Goal: Task Accomplishment & Management: Use online tool/utility

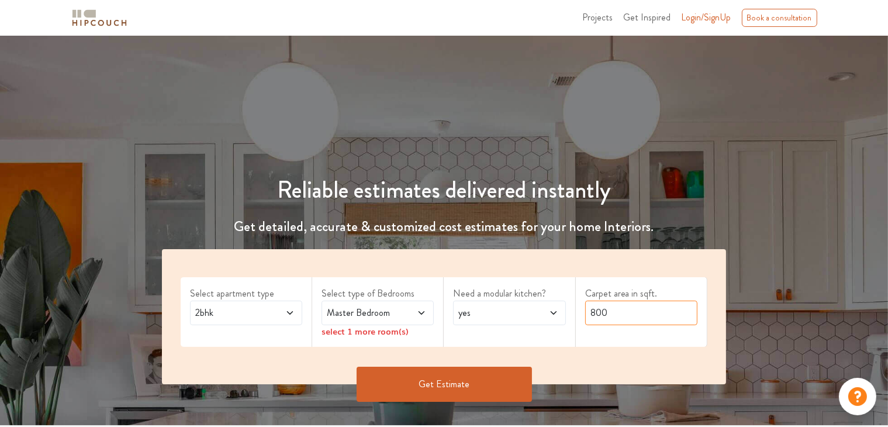
drag, startPoint x: 615, startPoint y: 314, endPoint x: 585, endPoint y: 310, distance: 31.2
click at [585, 310] on input "800" at bounding box center [641, 312] width 112 height 25
type input "1000"
click at [377, 313] on span "Master Bedroom" at bounding box center [362, 313] width 77 height 14
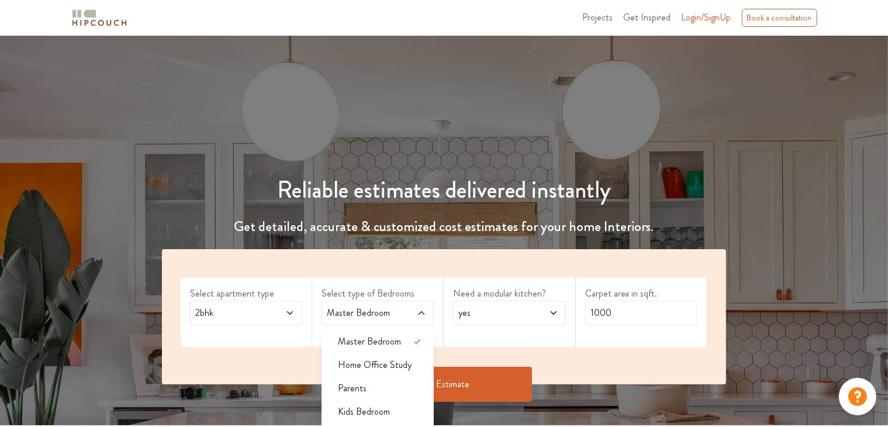
click at [369, 268] on div "Select apartment type 2bhk Select type of Bedrooms Master Bedroom Master Bedroo…" at bounding box center [444, 316] width 564 height 135
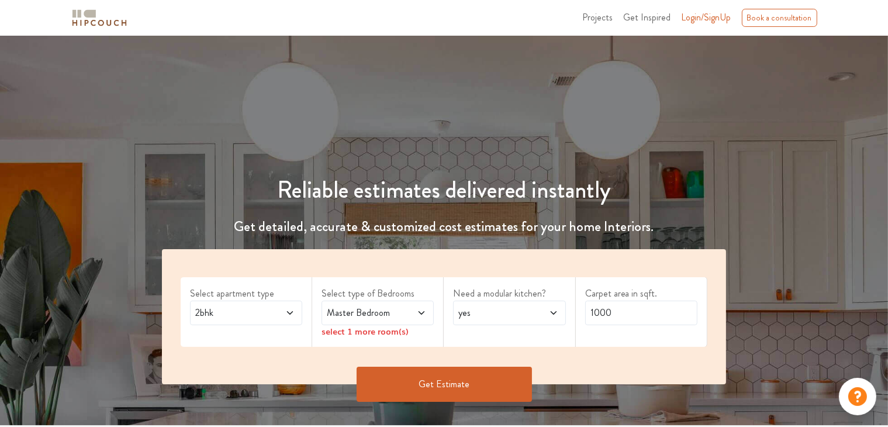
click at [381, 334] on div "select 1 more room(s)" at bounding box center [377, 331] width 112 height 12
click at [289, 314] on icon at bounding box center [289, 312] width 9 height 9
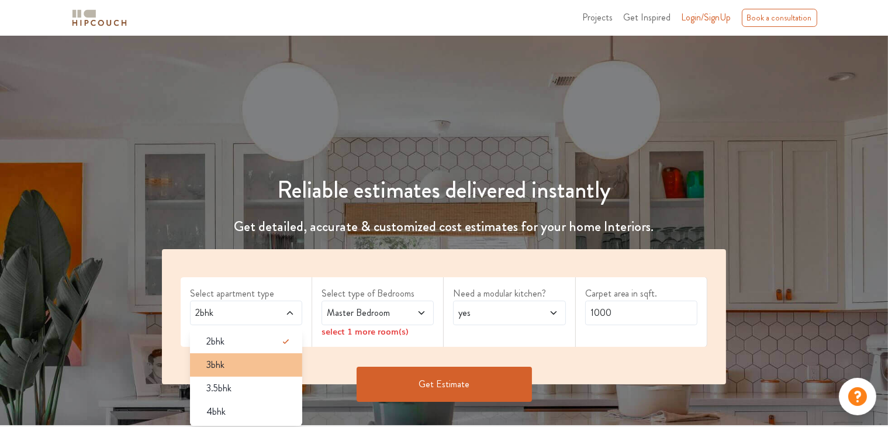
click at [281, 360] on div "3bhk" at bounding box center [249, 365] width 105 height 14
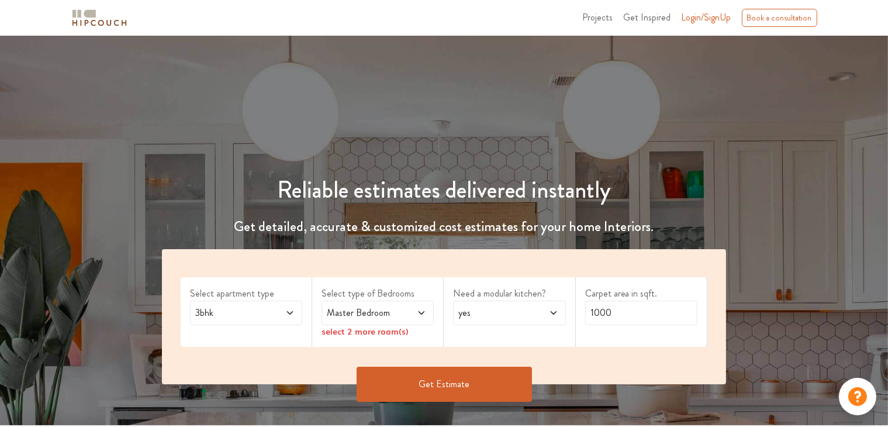
click at [418, 313] on icon at bounding box center [421, 312] width 9 height 9
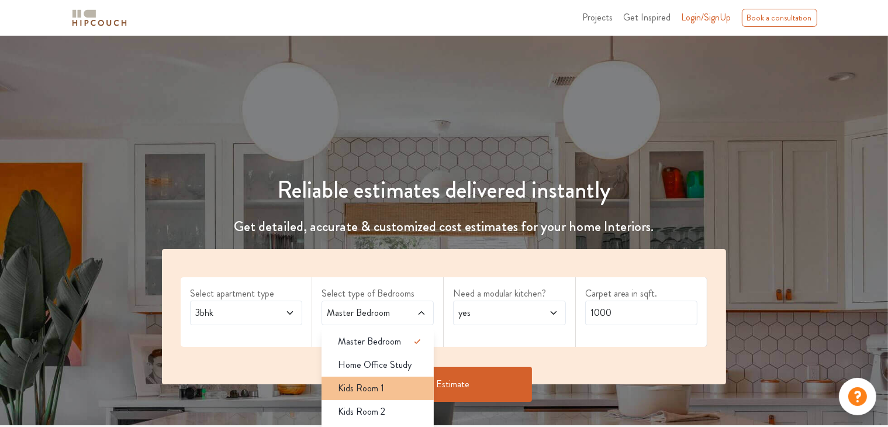
click at [406, 386] on div "Kids Room 1" at bounding box center [380, 388] width 105 height 14
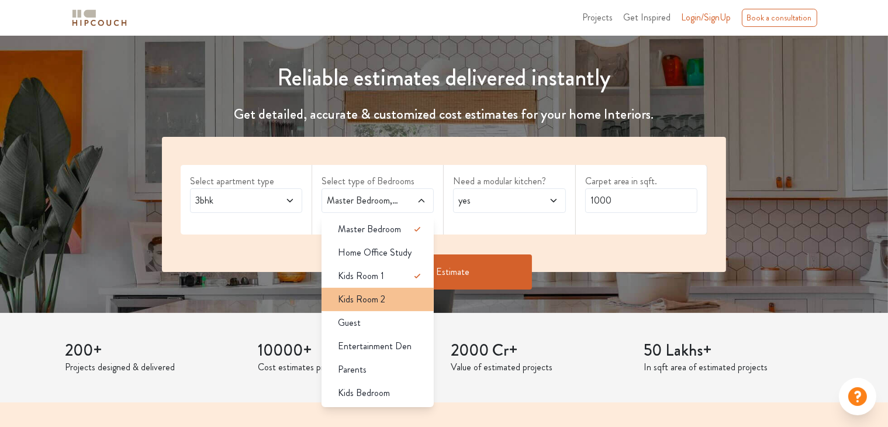
scroll to position [117, 0]
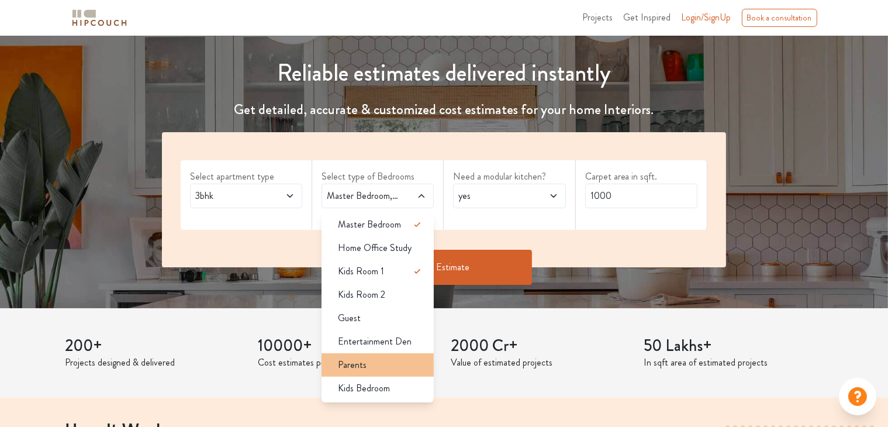
click at [382, 370] on div "Parents" at bounding box center [380, 365] width 105 height 14
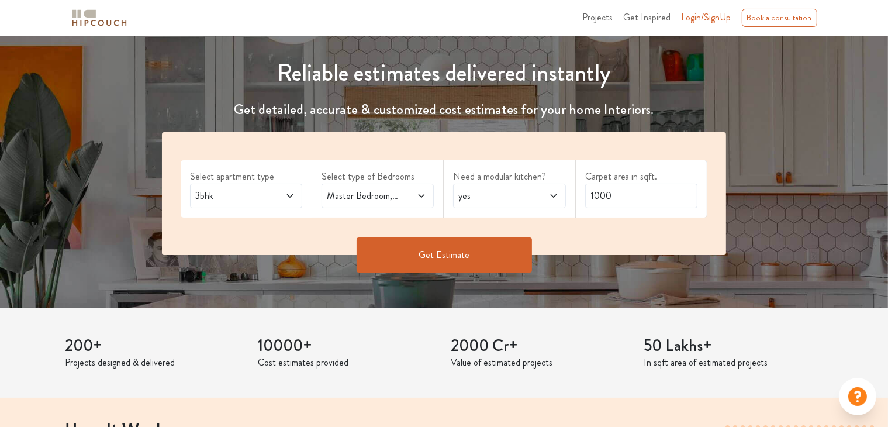
click at [421, 197] on icon at bounding box center [421, 195] width 9 height 9
click at [475, 246] on button "Get Estimate" at bounding box center [444, 254] width 175 height 35
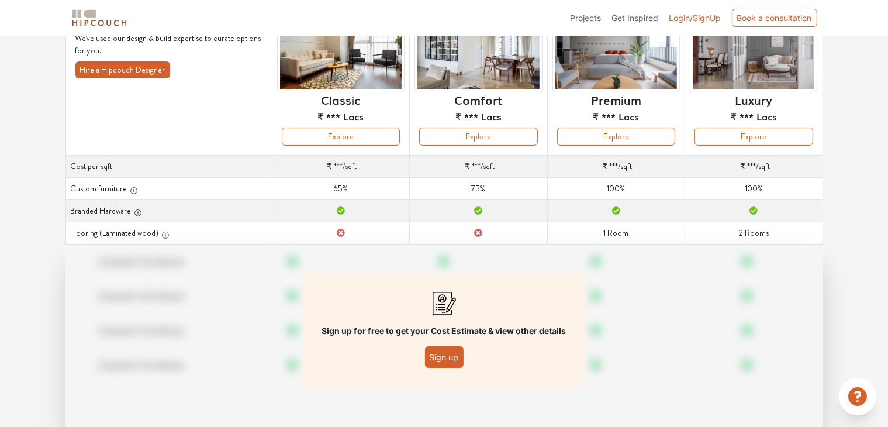
scroll to position [117, 0]
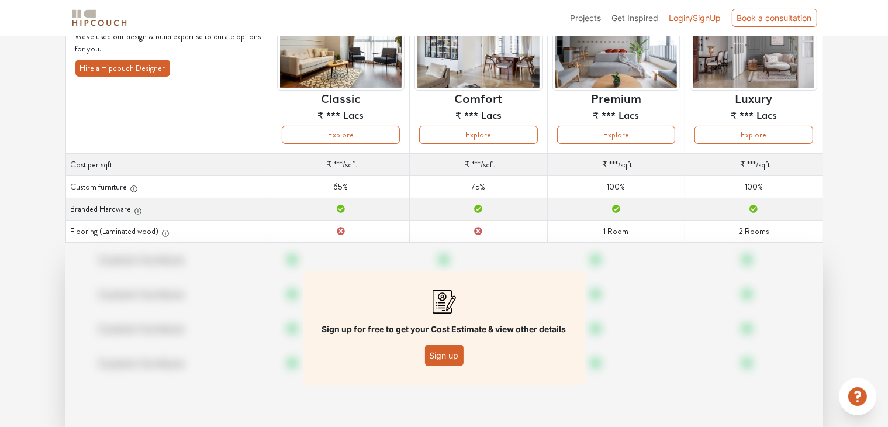
click at [455, 353] on button "Sign up" at bounding box center [444, 355] width 39 height 22
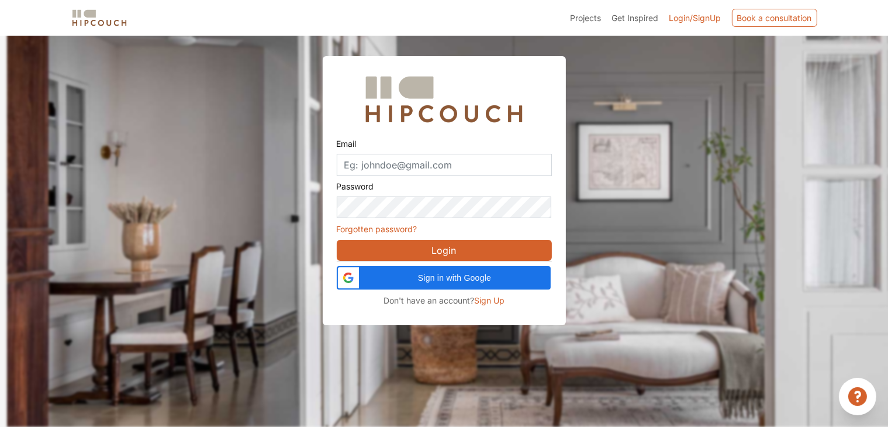
scroll to position [35, 0]
type input "ashwitashetty04@gmail.com"
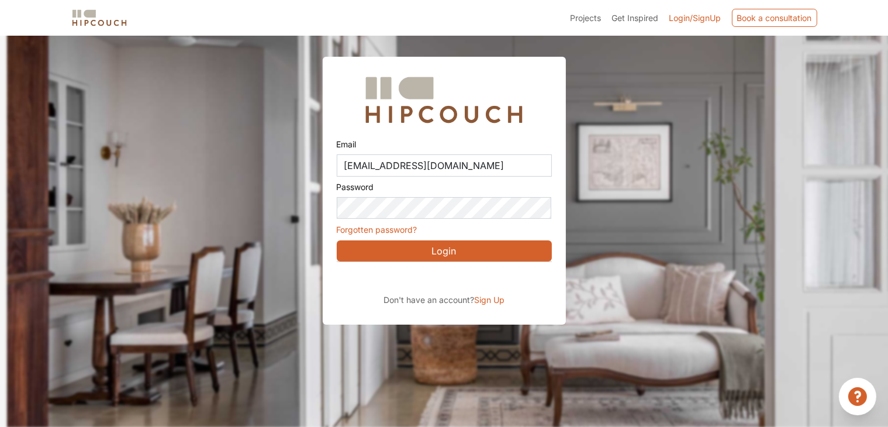
click at [476, 251] on button "Login" at bounding box center [444, 250] width 215 height 21
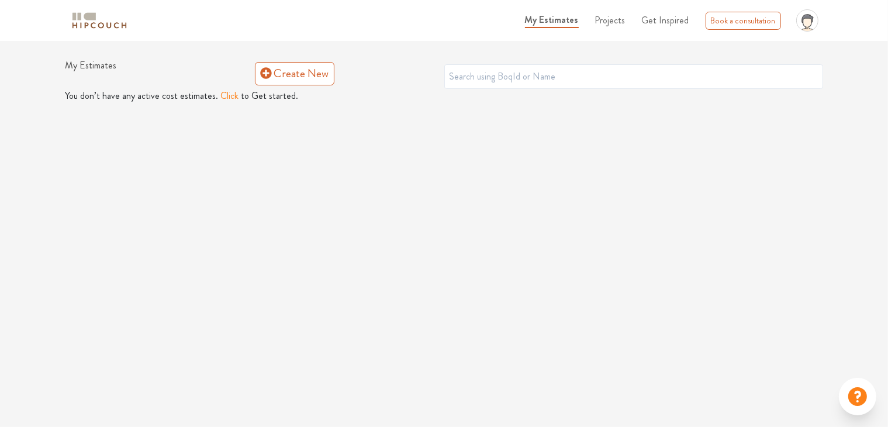
click at [231, 93] on button "Click" at bounding box center [230, 96] width 18 height 14
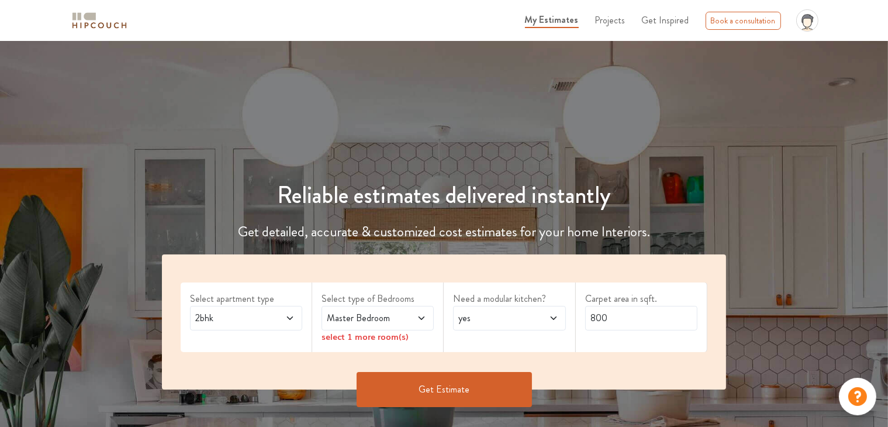
click at [811, 23] on icon "profile pic" at bounding box center [807, 20] width 22 height 22
click at [843, 16] on nav "My Estimates Projects Get Inspired Book a consultation profile pic Upload Boq L…" at bounding box center [444, 20] width 888 height 41
click at [296, 323] on div "2bhk" at bounding box center [246, 318] width 112 height 25
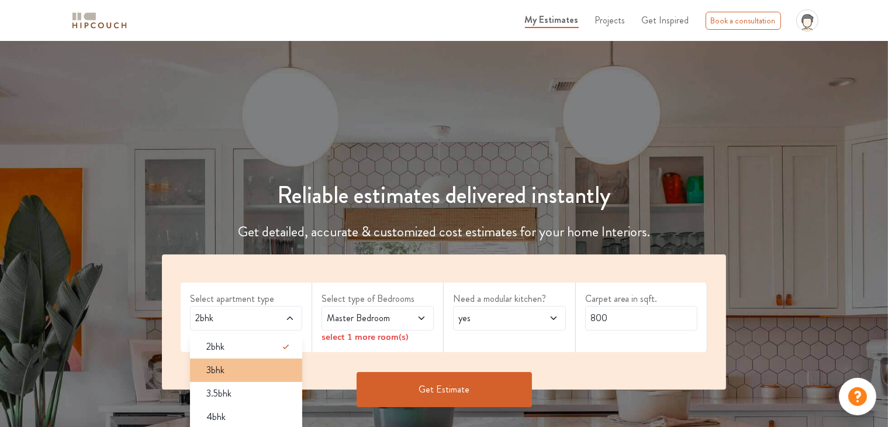
click at [243, 365] on div "3bhk" at bounding box center [249, 370] width 105 height 14
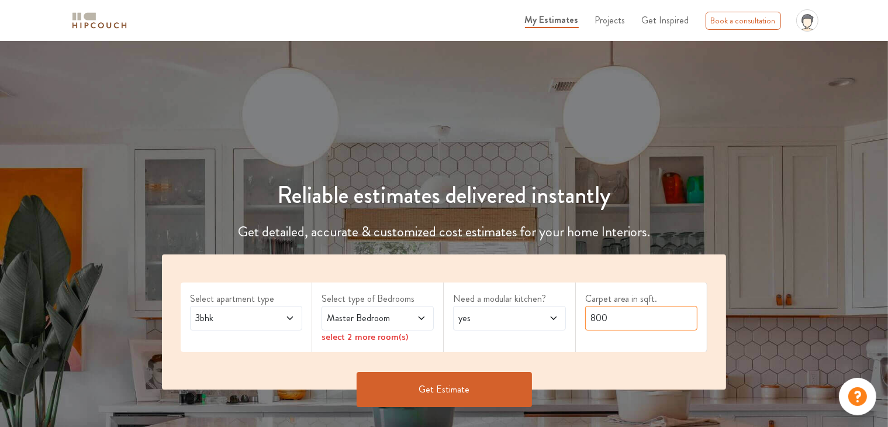
drag, startPoint x: 627, startPoint y: 314, endPoint x: 585, endPoint y: 316, distance: 42.7
click at [585, 316] on input "800" at bounding box center [641, 318] width 112 height 25
type input "1000"
click at [421, 315] on icon at bounding box center [421, 317] width 9 height 9
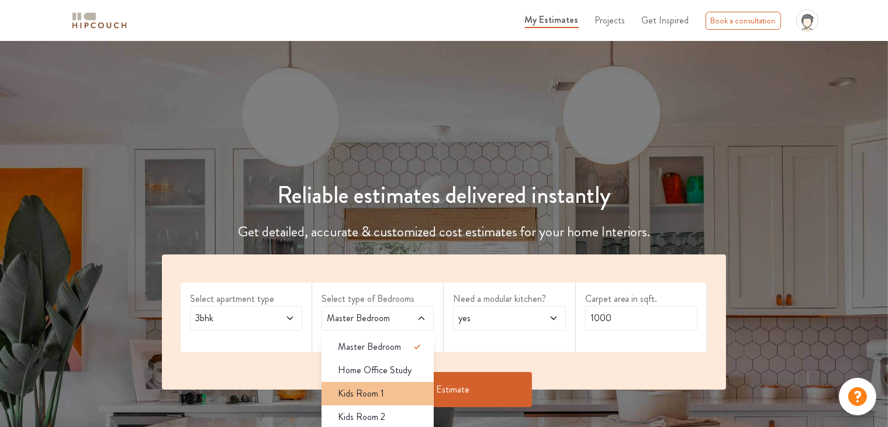
click at [369, 389] on span "Kids Room 1" at bounding box center [361, 393] width 46 height 14
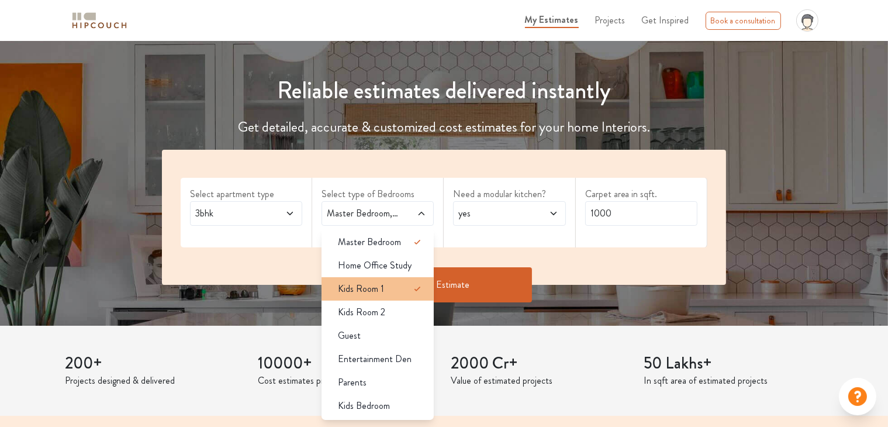
scroll to position [117, 0]
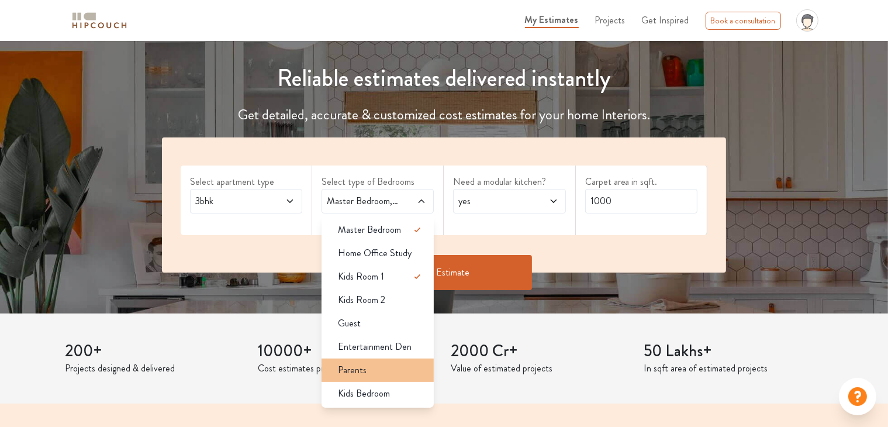
click at [371, 364] on div "Parents" at bounding box center [380, 370] width 105 height 14
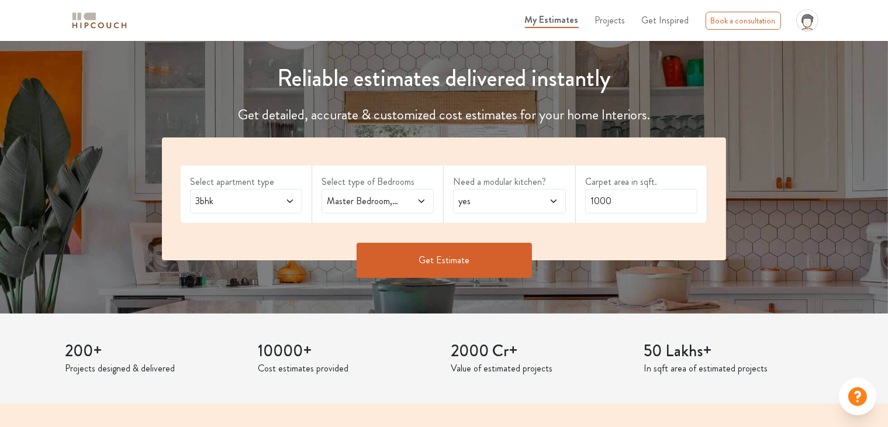
click at [427, 266] on button "Get Estimate" at bounding box center [444, 260] width 175 height 35
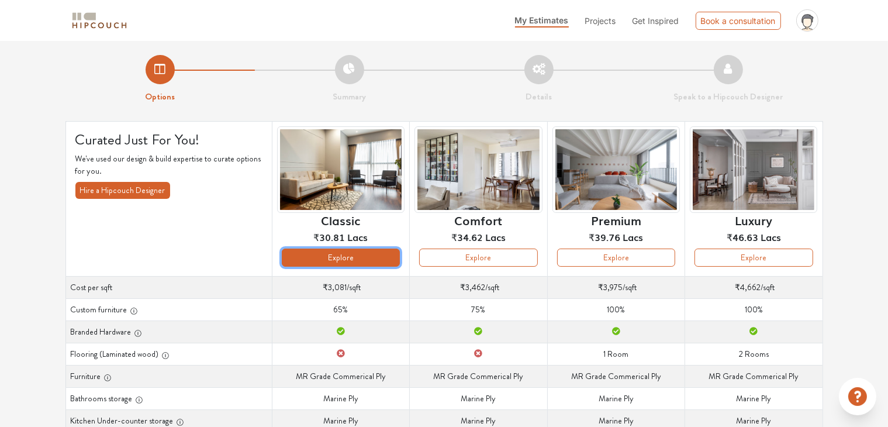
click at [360, 258] on button "Explore" at bounding box center [341, 257] width 118 height 18
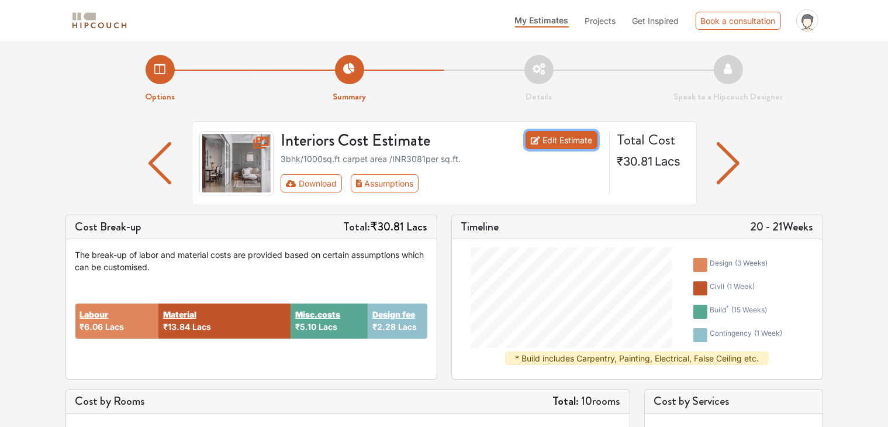
click at [560, 144] on link "Edit Estimate" at bounding box center [561, 140] width 72 height 18
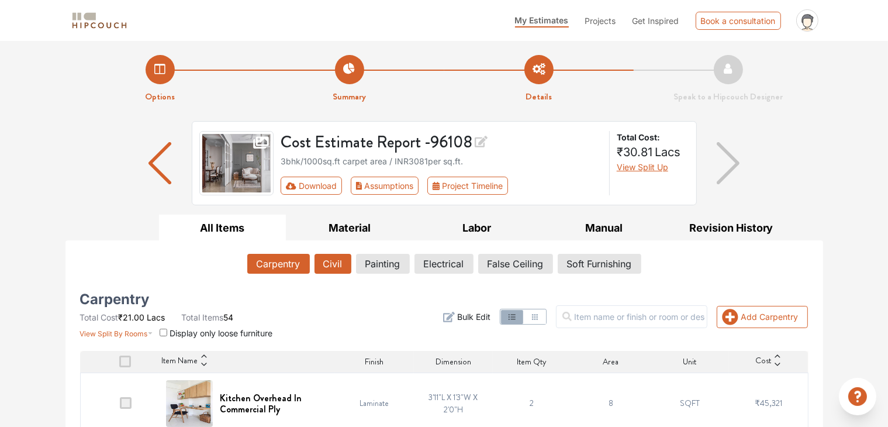
click at [337, 269] on button "Civil" at bounding box center [332, 264] width 37 height 20
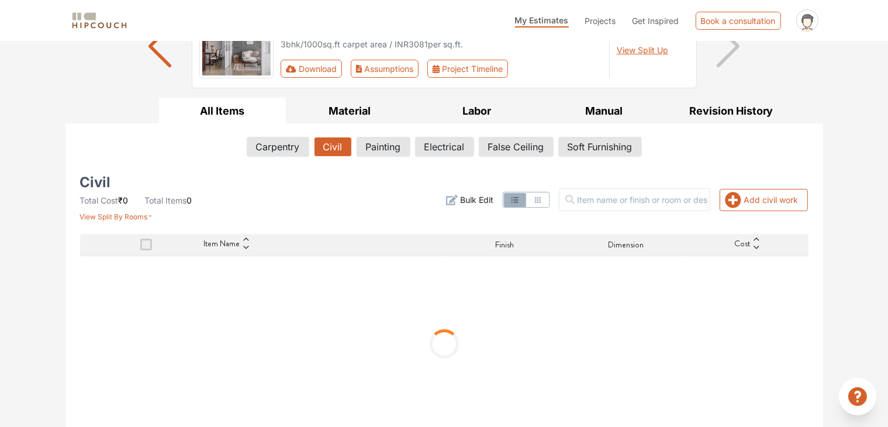
scroll to position [77, 0]
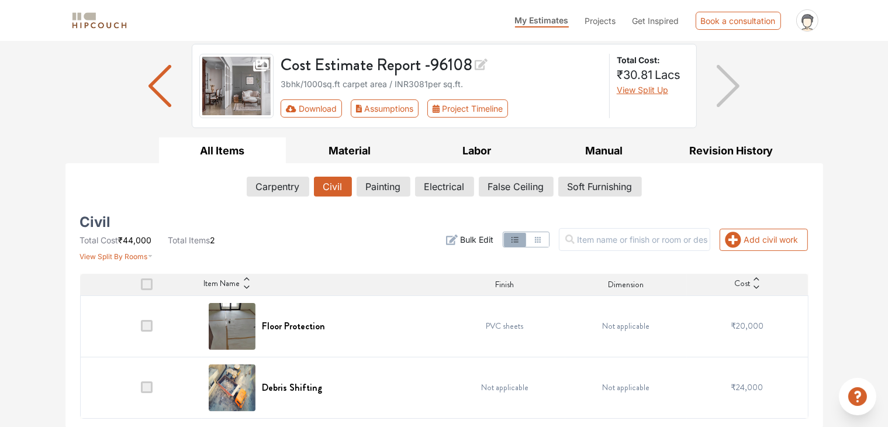
click at [147, 325] on span at bounding box center [147, 326] width 12 height 12
click at [141, 328] on input "checkbox" at bounding box center [141, 328] width 0 height 0
click at [145, 323] on span at bounding box center [147, 326] width 12 height 12
click at [141, 328] on input "checkbox" at bounding box center [141, 328] width 0 height 0
click at [147, 327] on span at bounding box center [147, 326] width 12 height 12
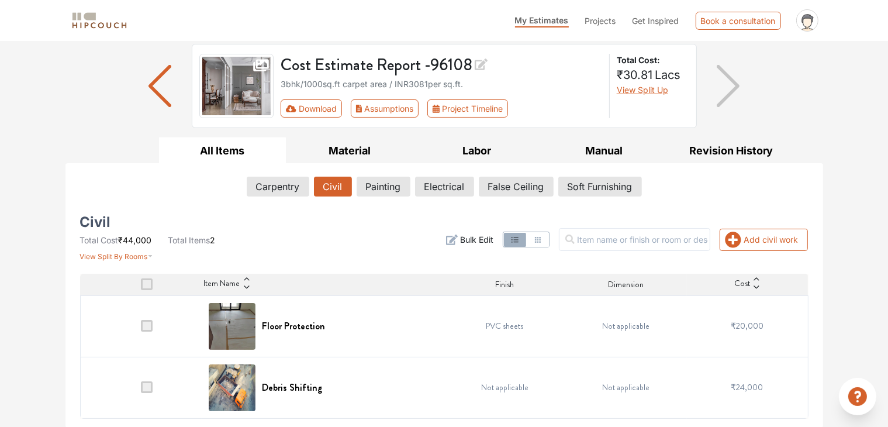
click at [141, 328] on input "checkbox" at bounding box center [141, 328] width 0 height 0
click at [144, 276] on th at bounding box center [141, 285] width 122 height 22
click at [541, 329] on td "PVC sheets" at bounding box center [505, 325] width 122 height 61
click at [493, 237] on span "Bulk Edit" at bounding box center [476, 239] width 33 height 12
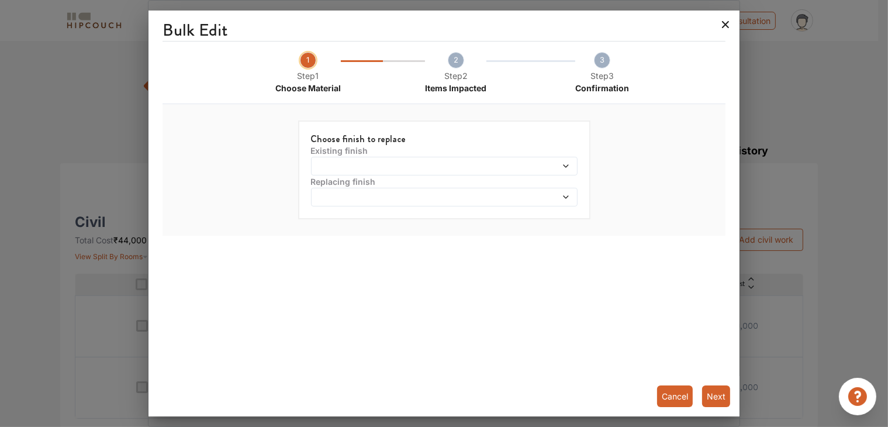
click at [724, 31] on icon at bounding box center [725, 24] width 19 height 19
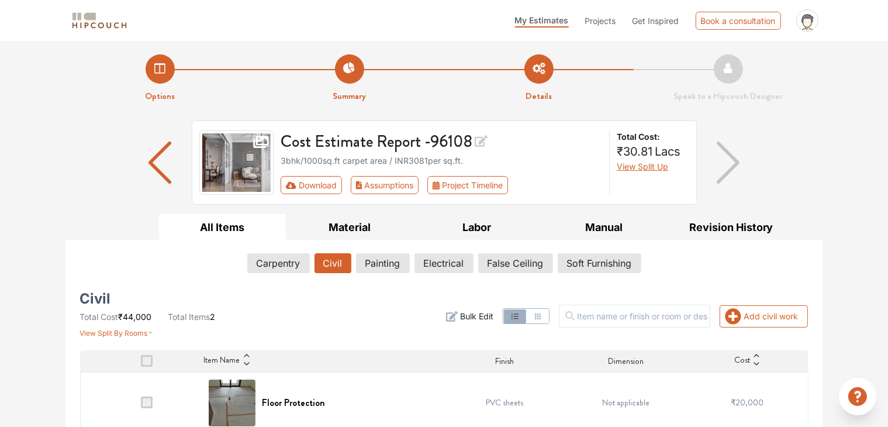
scroll to position [0, 0]
click at [381, 183] on button "Assumptions" at bounding box center [385, 186] width 68 height 18
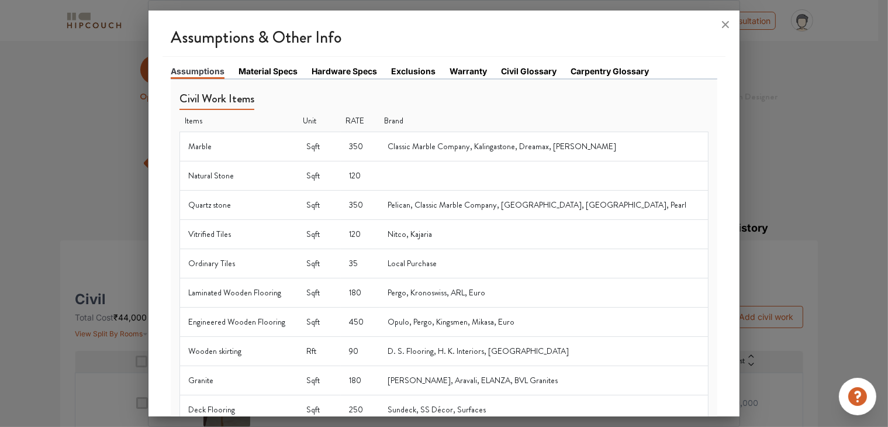
click at [275, 71] on link "Material Specs" at bounding box center [267, 71] width 59 height 12
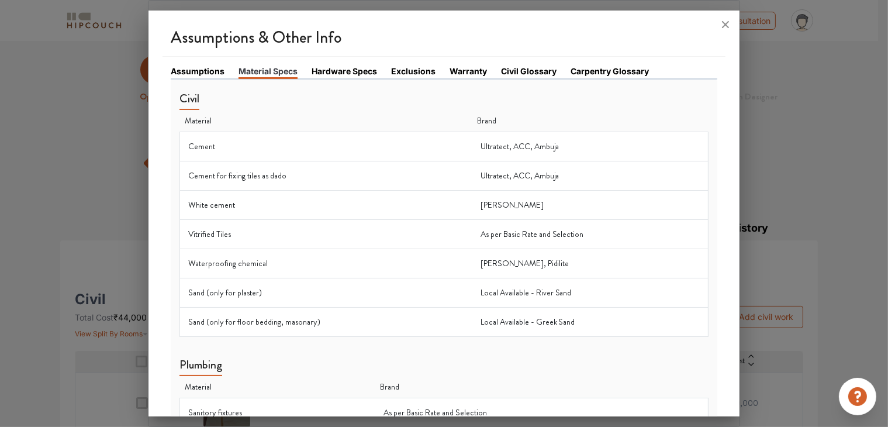
click at [353, 71] on link "Hardware Specs" at bounding box center [344, 71] width 65 height 12
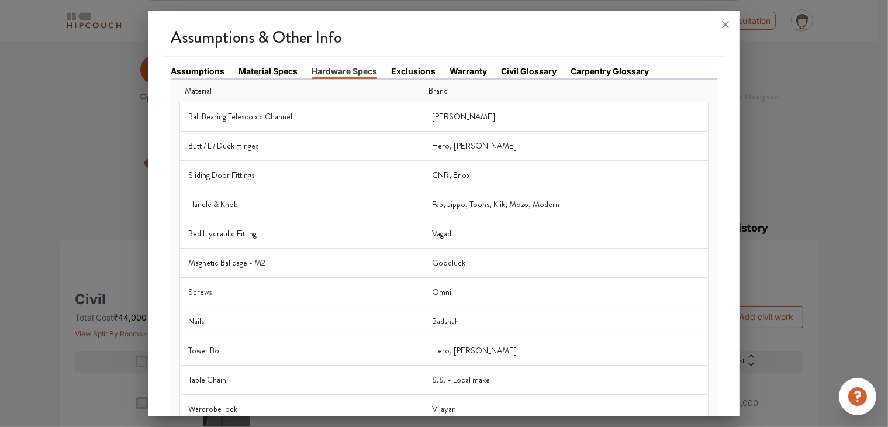
click at [435, 71] on li "Exclusions" at bounding box center [420, 71] width 58 height 13
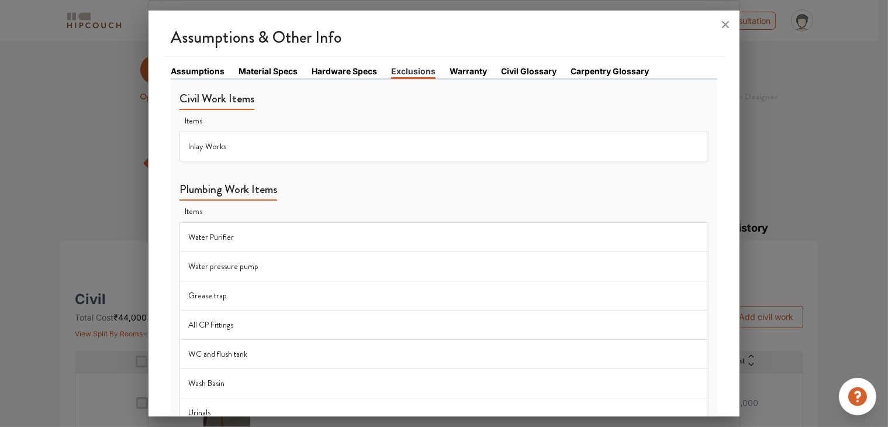
click at [471, 72] on link "Warranty" at bounding box center [467, 71] width 37 height 12
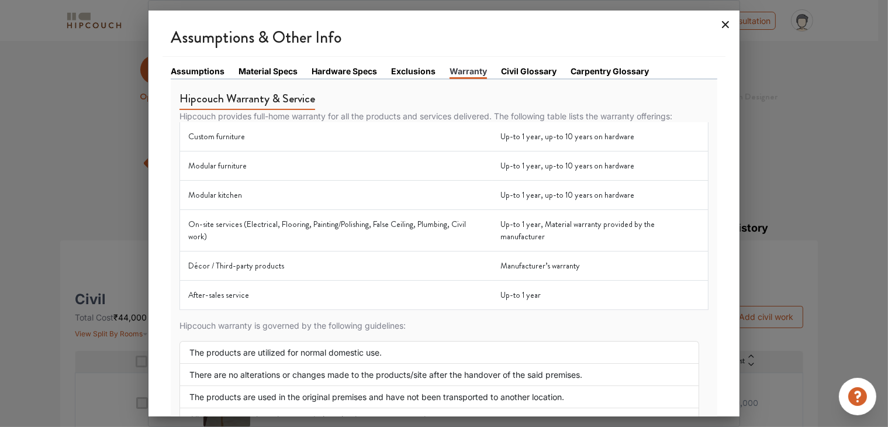
click at [721, 23] on icon at bounding box center [725, 24] width 19 height 19
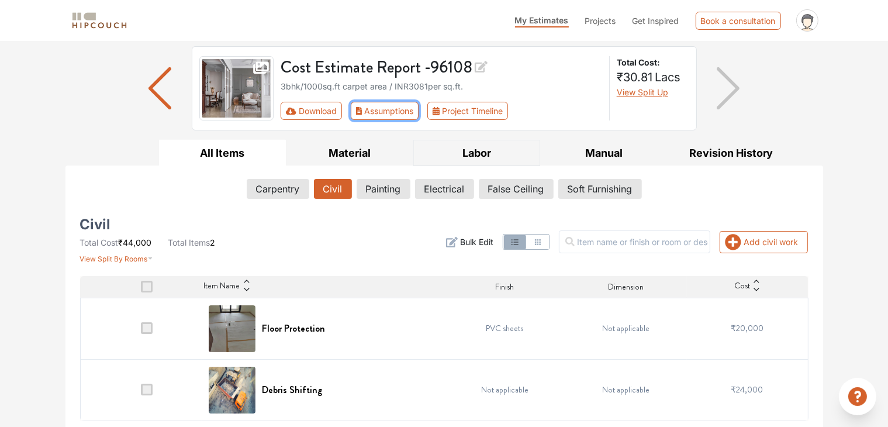
scroll to position [77, 0]
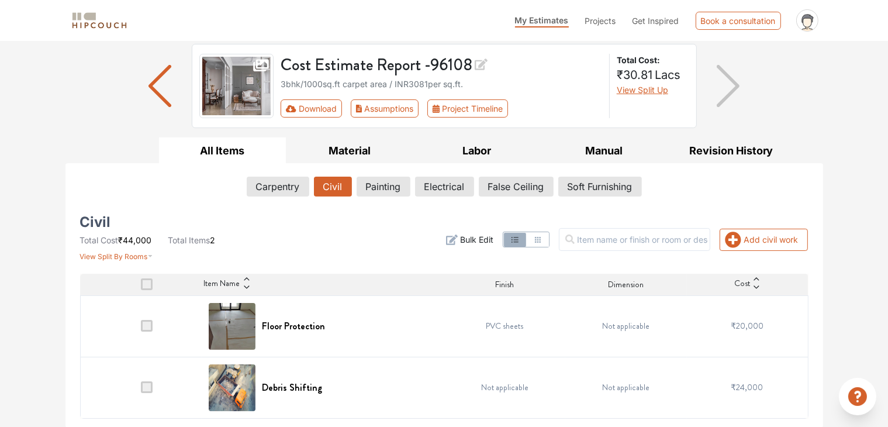
click at [150, 327] on span at bounding box center [147, 326] width 12 height 12
click at [141, 328] on input "checkbox" at bounding box center [141, 328] width 0 height 0
click at [150, 327] on span at bounding box center [147, 326] width 12 height 12
click at [141, 328] on input "checkbox" at bounding box center [141, 328] width 0 height 0
click at [150, 327] on span at bounding box center [147, 326] width 12 height 12
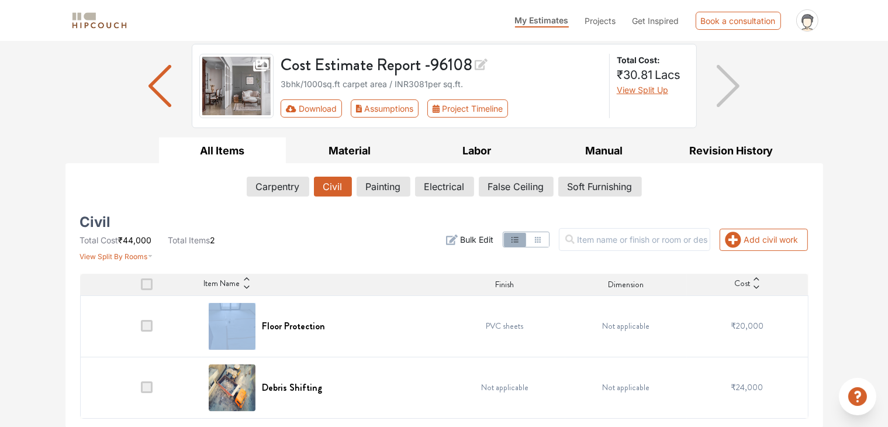
click at [141, 328] on input "checkbox" at bounding box center [141, 328] width 0 height 0
click at [149, 327] on span at bounding box center [147, 326] width 12 height 12
click at [141, 328] on input "checkbox" at bounding box center [141, 328] width 0 height 0
drag, startPoint x: 149, startPoint y: 327, endPoint x: 153, endPoint y: 319, distance: 9.1
click at [149, 326] on span at bounding box center [147, 326] width 12 height 12
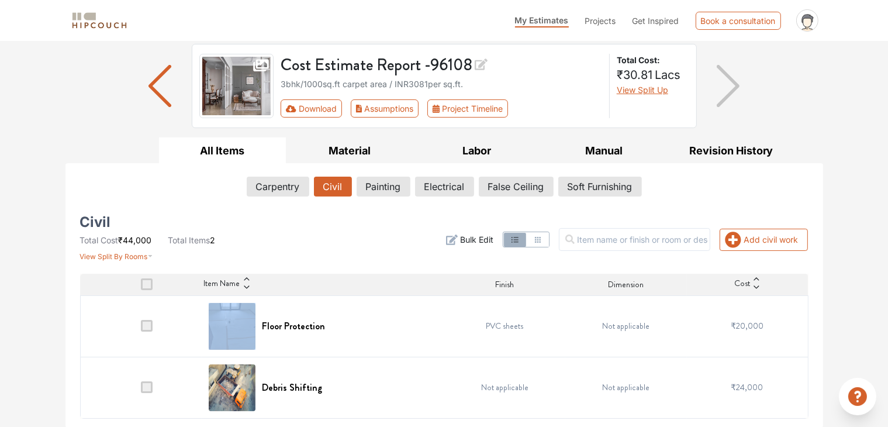
click at [141, 328] on input "checkbox" at bounding box center [141, 328] width 0 height 0
click at [292, 274] on th "Item Name" at bounding box center [323, 285] width 243 height 22
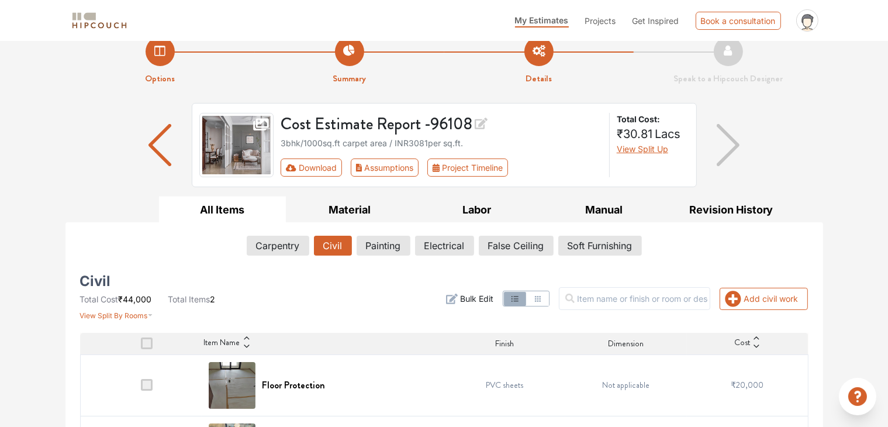
scroll to position [0, 0]
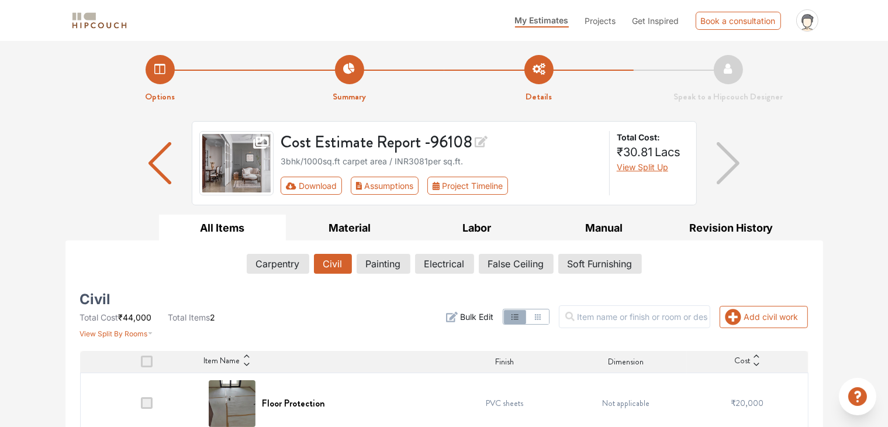
click at [345, 73] on li "Summary" at bounding box center [349, 79] width 189 height 49
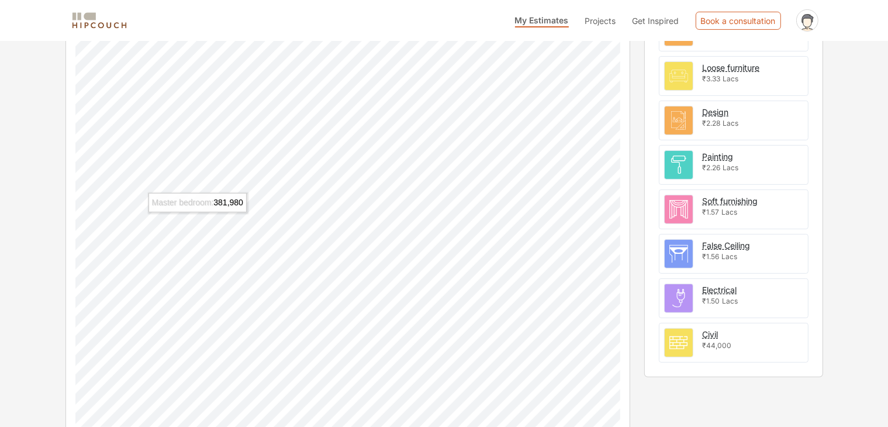
scroll to position [449, 0]
